Goal: Entertainment & Leisure: Consume media (video, audio)

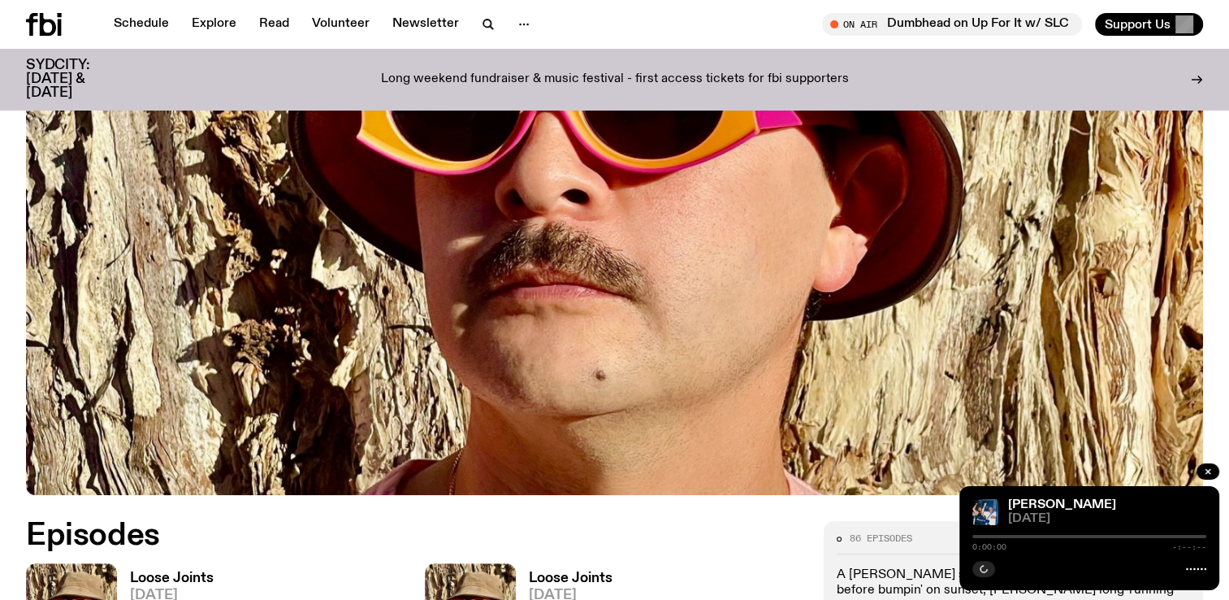
scroll to position [642, 0]
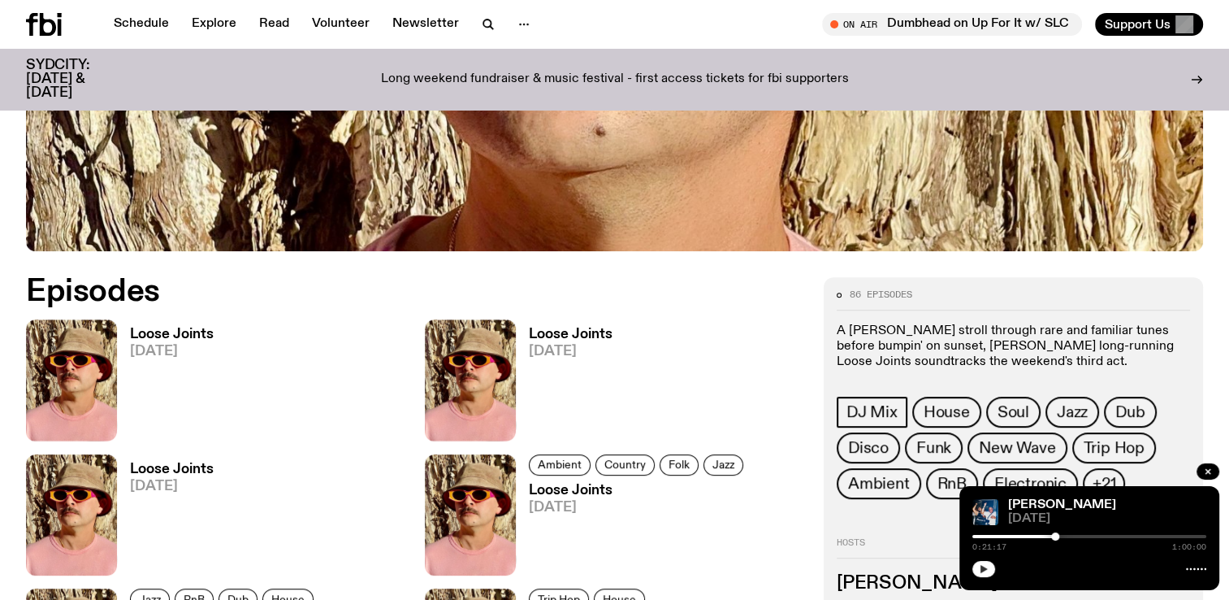
click at [983, 566] on icon "button" at bounding box center [984, 569] width 10 height 10
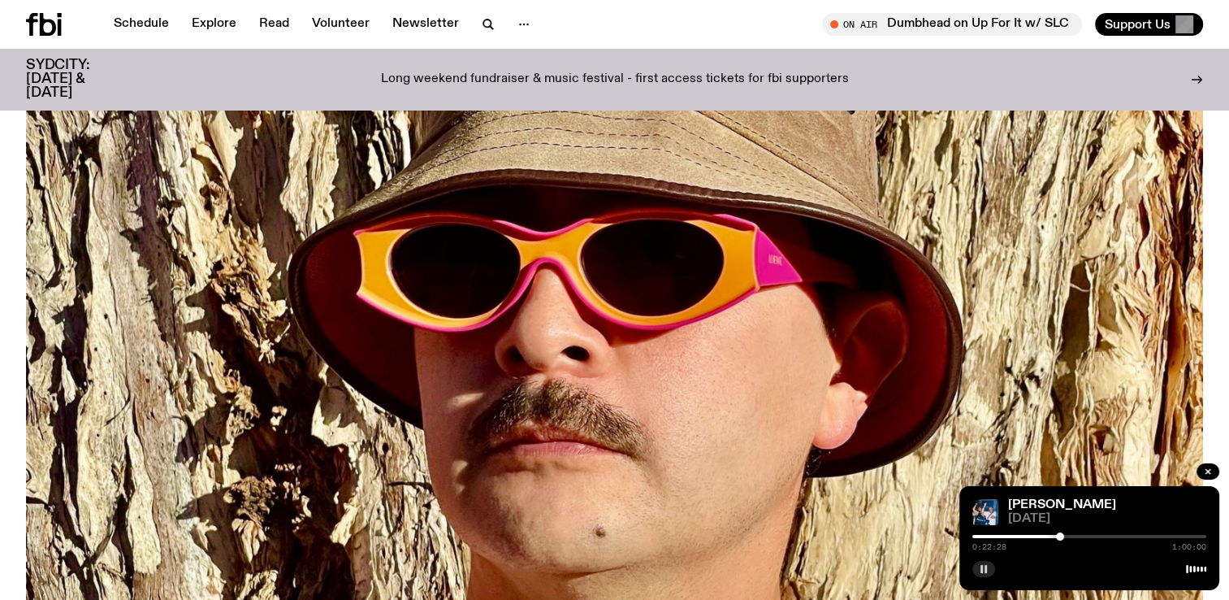
scroll to position [236, 0]
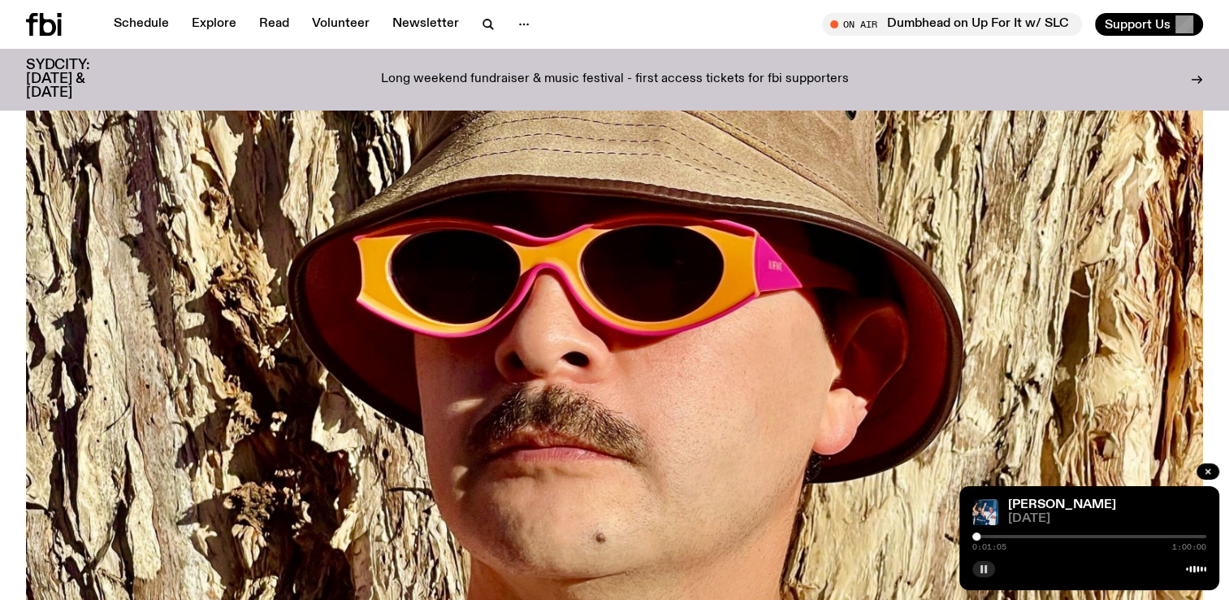
drag, startPoint x: 1139, startPoint y: 535, endPoint x: 977, endPoint y: 541, distance: 162.6
click at [977, 541] on div "0:01:05 1:00:00" at bounding box center [1089, 540] width 234 height 19
